Goal: Task Accomplishment & Management: Manage account settings

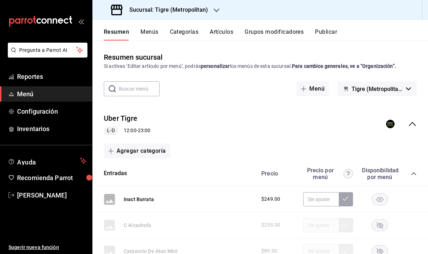
click at [150, 6] on h3 "Sucursal: Tigre (Metropolitan)" at bounding box center [166, 10] width 84 height 9
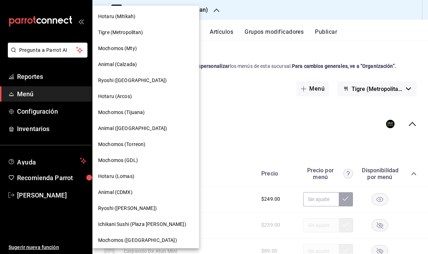
click at [124, 14] on span "Hotaru (Mitikah)" at bounding box center [116, 16] width 37 height 7
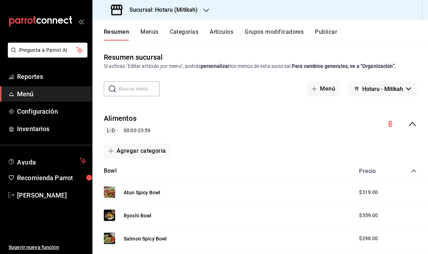
scroll to position [3, 0]
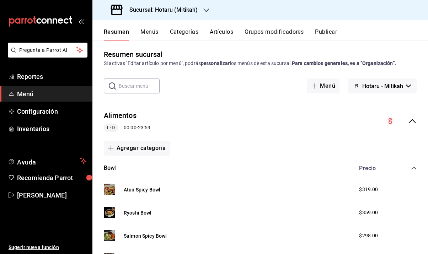
click at [408, 118] on icon "collapse-menu-row" at bounding box center [412, 121] width 9 height 9
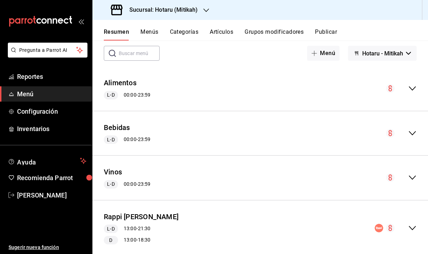
scroll to position [144, 0]
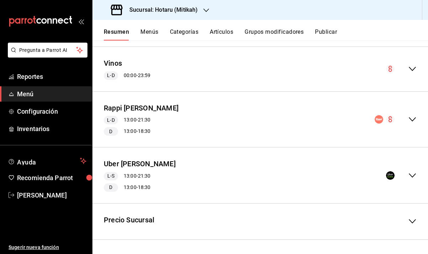
click at [408, 122] on icon "collapse-menu-row" at bounding box center [412, 119] width 9 height 9
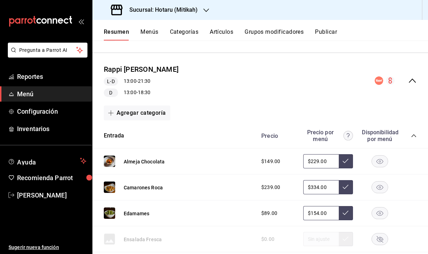
scroll to position [185, 0]
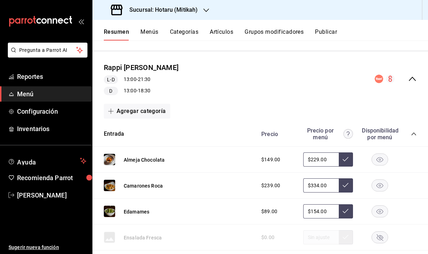
drag, startPoint x: 315, startPoint y: 160, endPoint x: 292, endPoint y: 158, distance: 23.2
click at [292, 158] on div "$149.00 $229.00" at bounding box center [335, 160] width 163 height 14
click at [321, 159] on input "$194229.00" at bounding box center [321, 160] width 36 height 14
type input "$194.00"
click at [339, 164] on button at bounding box center [346, 160] width 14 height 14
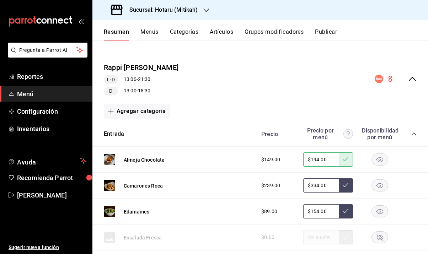
click at [344, 186] on button at bounding box center [346, 186] width 14 height 14
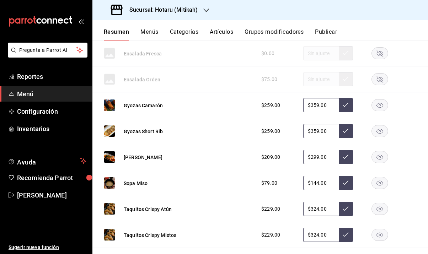
scroll to position [372, 0]
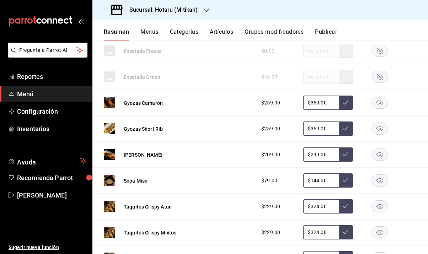
click at [313, 133] on input "$359.00" at bounding box center [321, 129] width 36 height 14
click at [313, 155] on input "$299.00" at bounding box center [321, 155] width 36 height 14
type input "$264.00"
click at [342, 158] on button at bounding box center [346, 155] width 14 height 14
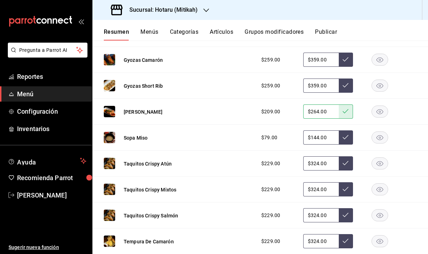
scroll to position [446, 0]
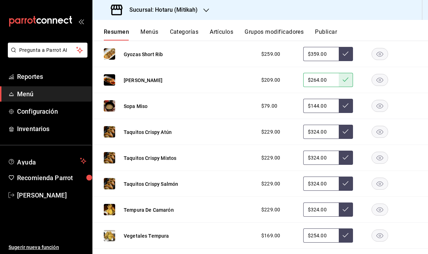
click at [313, 157] on input "$324.00" at bounding box center [321, 158] width 36 height 14
type input "$319.00"
click at [343, 158] on icon at bounding box center [346, 158] width 6 height 6
click at [313, 132] on input "$324.00" at bounding box center [321, 132] width 36 height 14
type input "$319.00"
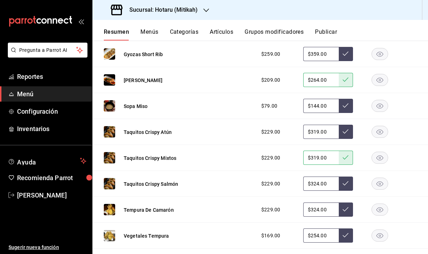
click at [339, 135] on button at bounding box center [346, 132] width 14 height 14
click at [312, 182] on input "$324.00" at bounding box center [321, 184] width 36 height 14
type input "$319.00"
click at [343, 182] on icon at bounding box center [346, 183] width 6 height 4
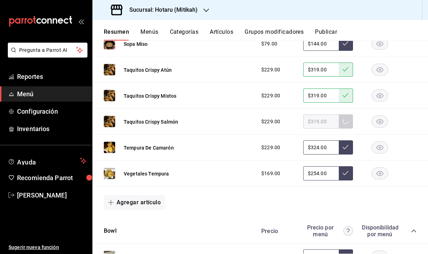
scroll to position [509, 0]
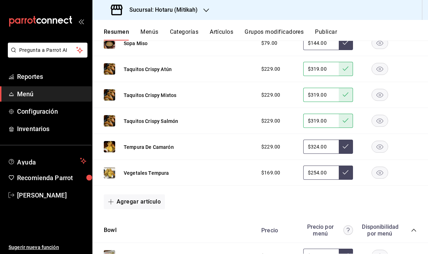
click at [313, 147] on input "$324.00" at bounding box center [321, 147] width 36 height 14
type input "$319.00"
click at [344, 149] on button at bounding box center [346, 147] width 14 height 14
click at [313, 171] on input "$254.00" at bounding box center [321, 173] width 36 height 14
type input "$249.00"
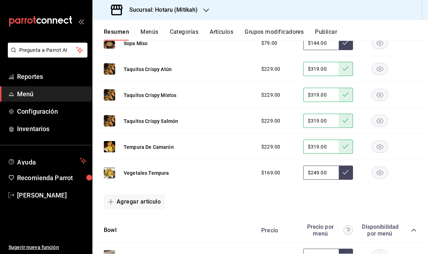
click at [343, 174] on icon at bounding box center [346, 172] width 6 height 4
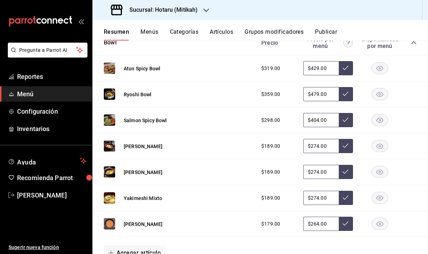
scroll to position [698, 0]
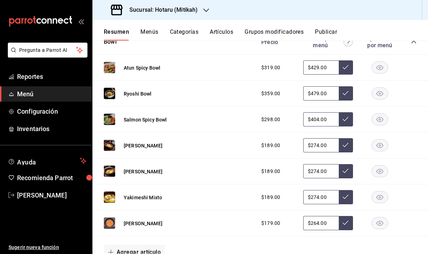
click at [312, 67] on input "$429.00" at bounding box center [321, 67] width 36 height 14
type input "$4.00"
type input "$394.00"
click at [343, 69] on icon at bounding box center [346, 67] width 6 height 6
click at [315, 91] on input "$479.00" at bounding box center [321, 93] width 36 height 14
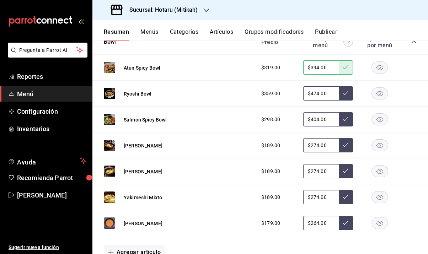
type input "$474.00"
click at [344, 90] on button at bounding box center [346, 93] width 14 height 14
click at [315, 118] on input "$404.00" at bounding box center [321, 119] width 36 height 14
type input "$4.00"
type input "$367.00"
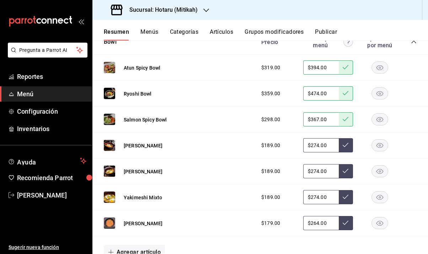
scroll to position [715, 0]
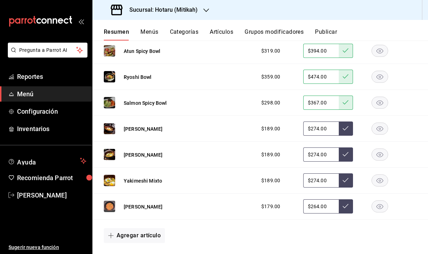
click at [313, 205] on input "$264.00" at bounding box center [321, 207] width 36 height 14
type input "$259.00"
click at [343, 206] on icon at bounding box center [346, 206] width 6 height 6
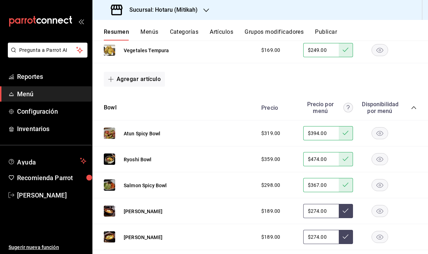
scroll to position [625, 0]
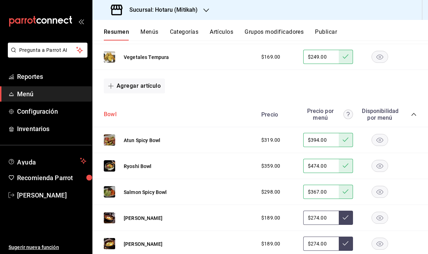
click at [111, 111] on button "Bowl" at bounding box center [110, 115] width 13 height 8
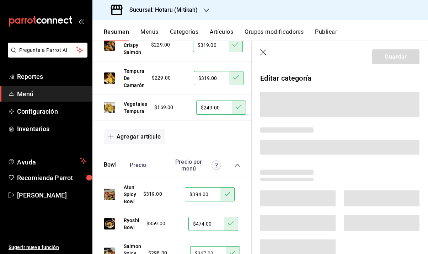
click at [267, 52] on icon "button" at bounding box center [263, 52] width 7 height 7
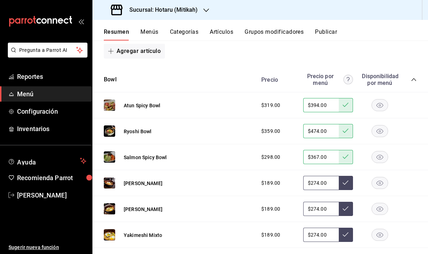
scroll to position [666, 0]
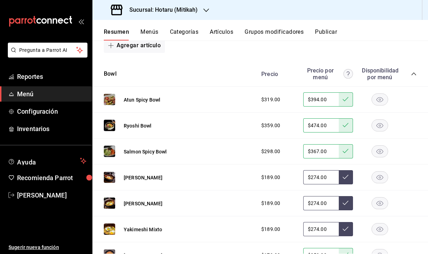
click at [411, 75] on icon "collapse-category-row" at bounding box center [414, 74] width 6 height 6
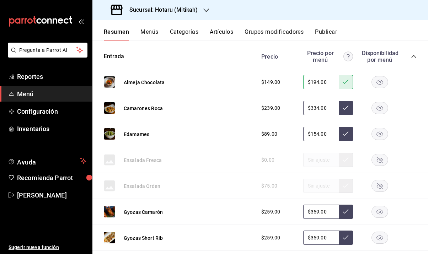
scroll to position [263, 0]
click at [411, 55] on icon "collapse-category-row" at bounding box center [414, 57] width 6 height 6
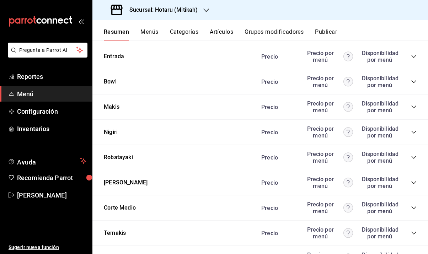
scroll to position [293, 0]
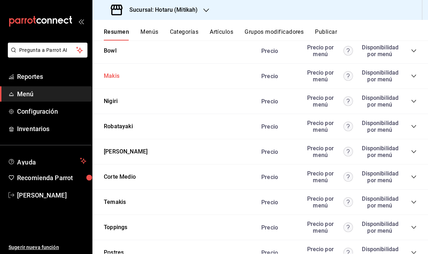
click at [117, 78] on button "Makis" at bounding box center [112, 76] width 16 height 8
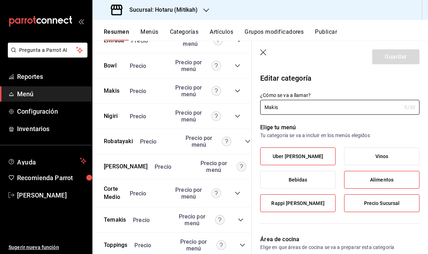
type input "c4f38e96-4afe-4d2d-a4a6-a6ca1dee0b2d,f6b24491-859b-4acd-9b61-32ed34a0ee3a"
click at [261, 52] on icon "button" at bounding box center [263, 52] width 7 height 7
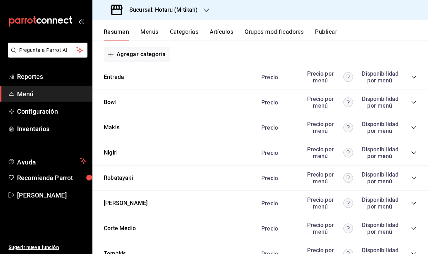
scroll to position [242, 0]
click at [411, 127] on icon "collapse-category-row" at bounding box center [414, 128] width 6 height 6
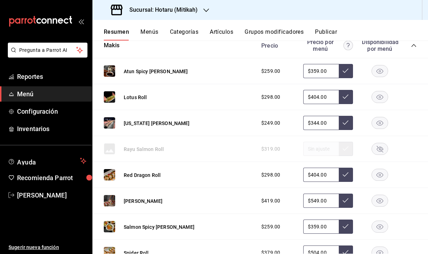
scroll to position [352, 0]
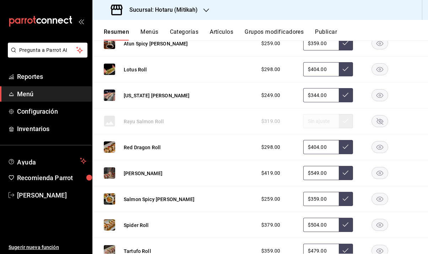
click at [313, 172] on input "$549.00" at bounding box center [321, 173] width 36 height 14
type input "$512.00"
click at [341, 176] on button at bounding box center [346, 173] width 14 height 14
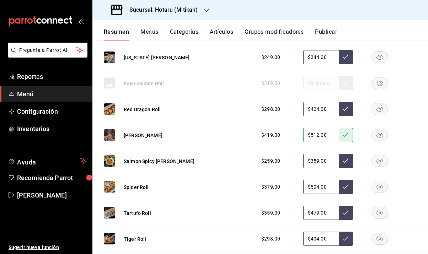
scroll to position [397, 0]
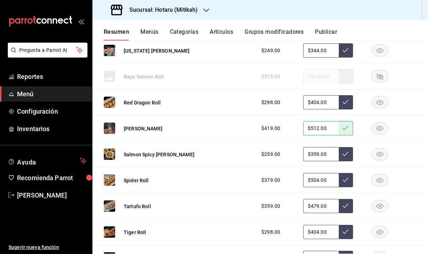
click at [312, 180] on input "$504.00" at bounding box center [321, 180] width 36 height 14
type input "$5.00"
type input "$494.00"
click at [343, 184] on button at bounding box center [346, 180] width 14 height 14
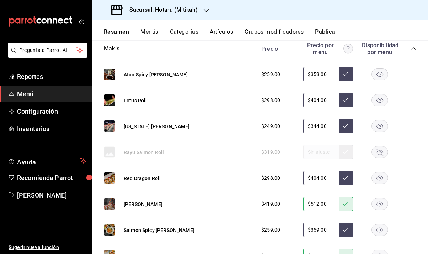
scroll to position [318, 0]
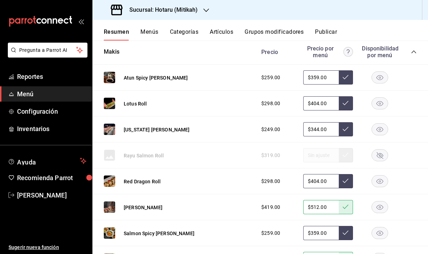
click at [314, 78] on input "$359.00" at bounding box center [321, 77] width 36 height 14
type input "$354.00"
click at [343, 77] on icon at bounding box center [346, 77] width 6 height 6
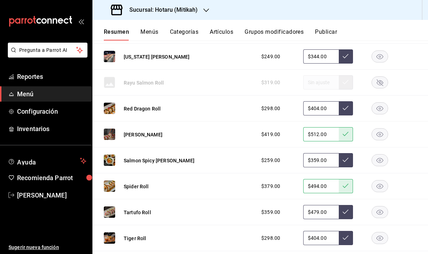
scroll to position [396, 0]
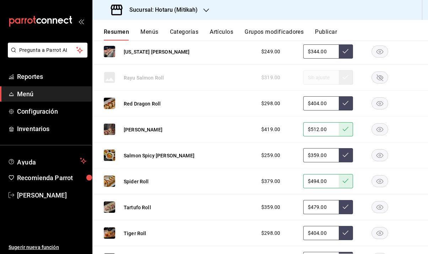
click at [314, 155] on input "$359.00" at bounding box center [321, 155] width 36 height 14
type input "$354.00"
click at [343, 156] on icon at bounding box center [346, 155] width 6 height 6
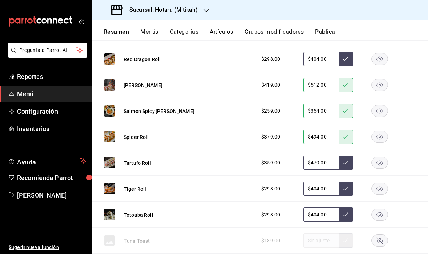
scroll to position [409, 0]
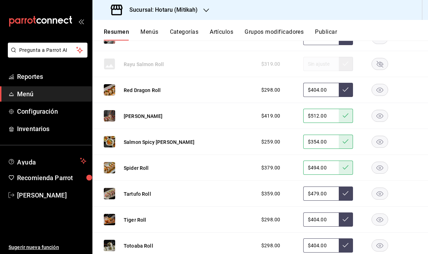
click at [314, 91] on input "$404.00" at bounding box center [321, 90] width 36 height 14
type input "$4.00"
click at [333, 90] on div "$369.00" at bounding box center [328, 90] width 50 height 14
type input "$369.00"
click at [339, 90] on button at bounding box center [346, 90] width 14 height 14
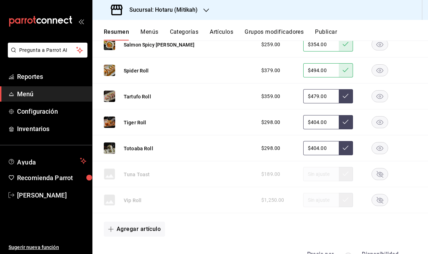
scroll to position [507, 0]
click at [314, 94] on input "$479.00" at bounding box center [321, 96] width 36 height 14
type input "$474.00"
click at [343, 96] on icon at bounding box center [346, 96] width 6 height 6
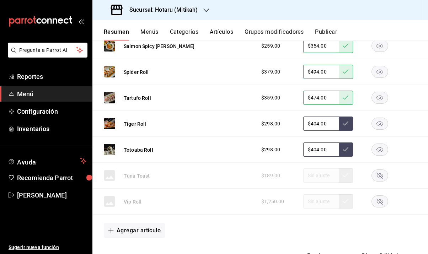
click at [313, 123] on input "$404.00" at bounding box center [321, 124] width 36 height 14
type input "$4.00"
type input "$399.00"
click at [340, 126] on button at bounding box center [346, 124] width 14 height 14
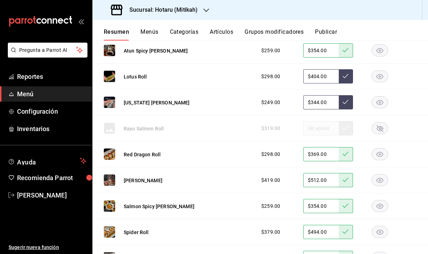
scroll to position [332, 0]
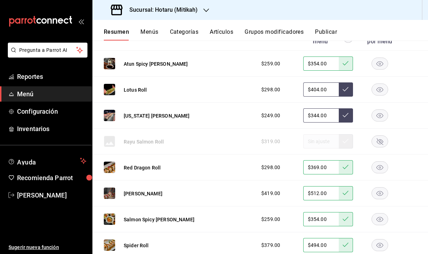
click at [313, 88] on input "$404.00" at bounding box center [321, 90] width 36 height 14
type input "$4.00"
type input "$369.00"
click at [345, 88] on button at bounding box center [346, 90] width 14 height 14
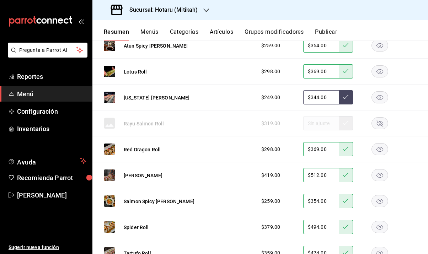
scroll to position [349, 0]
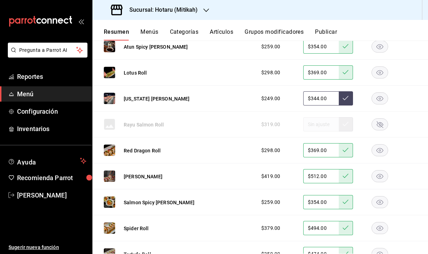
click at [313, 97] on input "$344.00" at bounding box center [321, 98] width 36 height 14
type input "$3.00"
type input "$0.00"
type input "$344.00"
click at [343, 98] on icon at bounding box center [346, 98] width 6 height 6
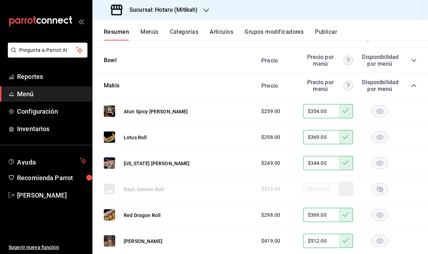
scroll to position [273, 0]
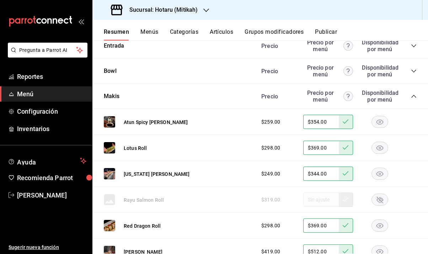
click at [411, 98] on icon "collapse-category-row" at bounding box center [414, 97] width 6 height 6
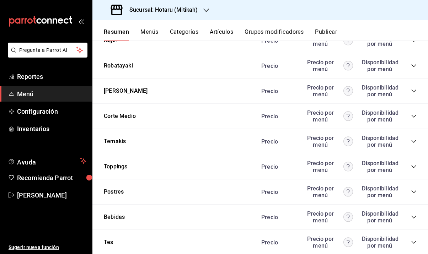
scroll to position [298, 0]
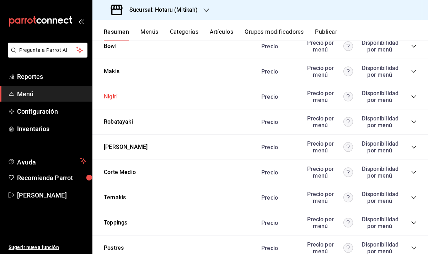
click at [114, 97] on button "Nigiri" at bounding box center [111, 97] width 14 height 8
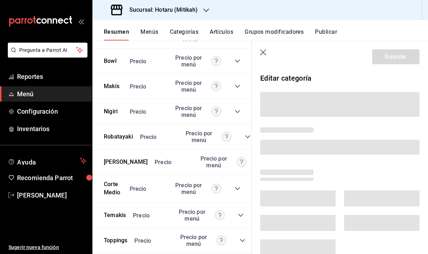
click at [263, 52] on icon "button" at bounding box center [263, 52] width 7 height 7
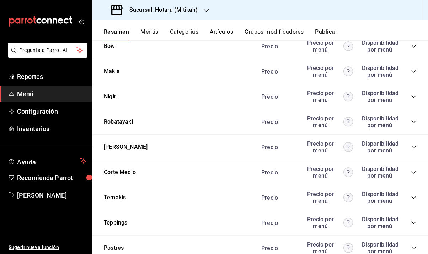
click at [411, 96] on icon "collapse-category-row" at bounding box center [414, 97] width 6 height 6
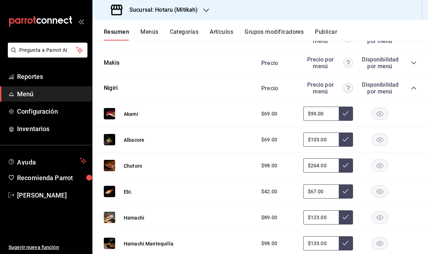
scroll to position [307, 0]
